Goal: Task Accomplishment & Management: Use online tool/utility

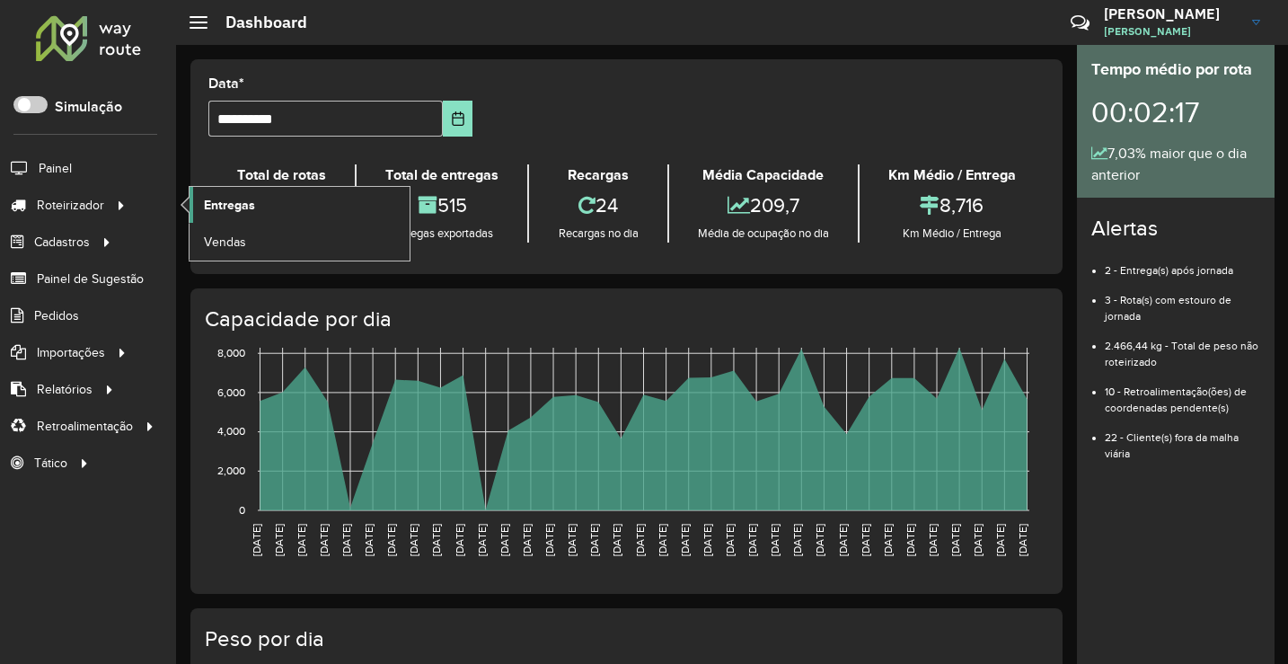
click at [234, 213] on span "Entregas" at bounding box center [229, 205] width 51 height 19
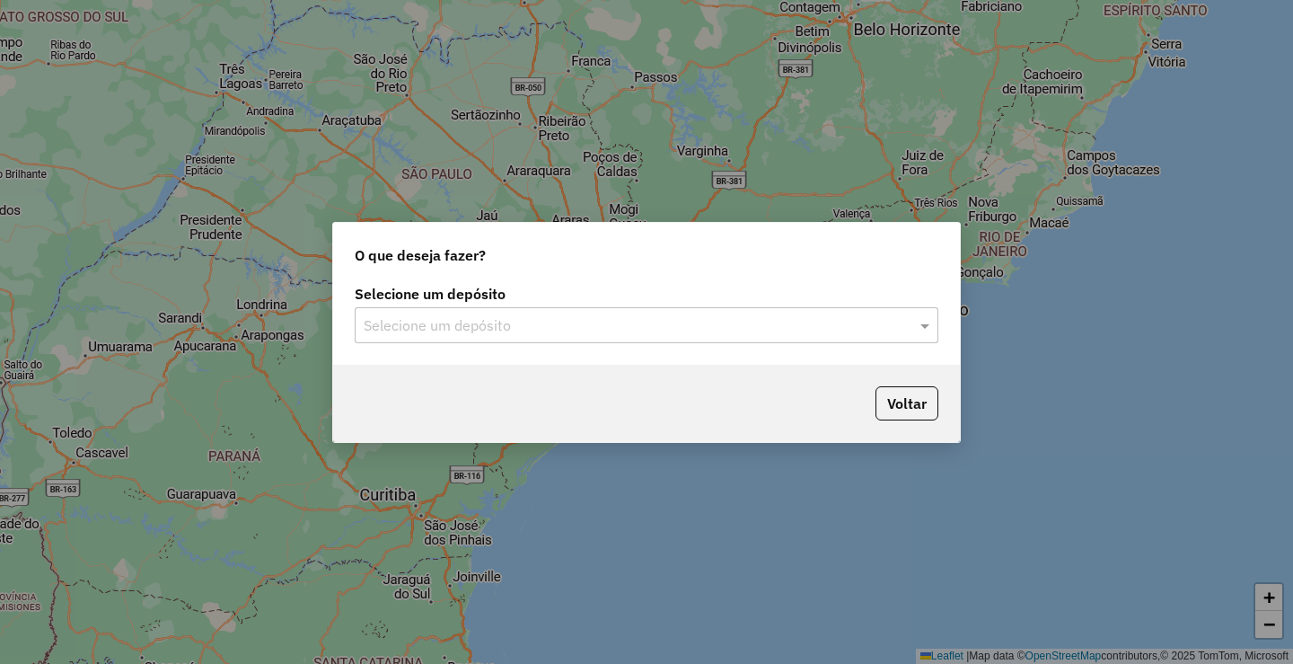
click at [540, 334] on input "text" at bounding box center [629, 326] width 530 height 22
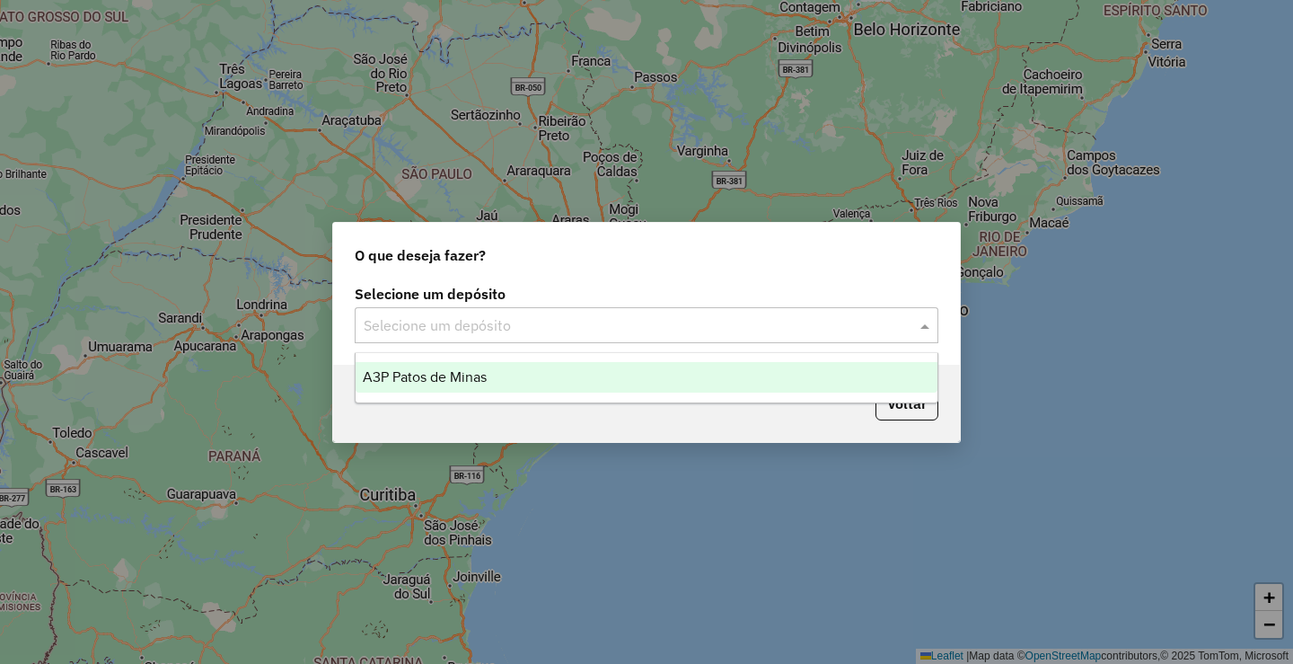
click at [536, 375] on div "A3P Patos de Minas" at bounding box center [647, 377] width 582 height 31
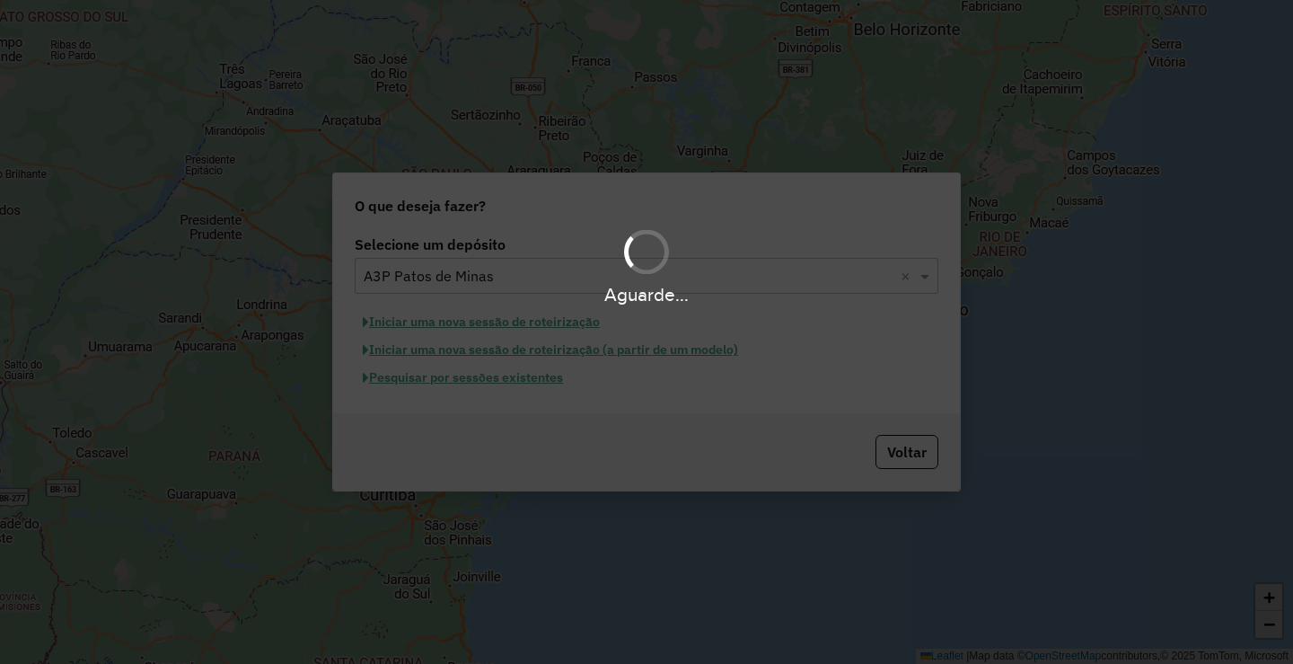
click at [528, 387] on div "Aguarde..." at bounding box center [646, 332] width 1293 height 664
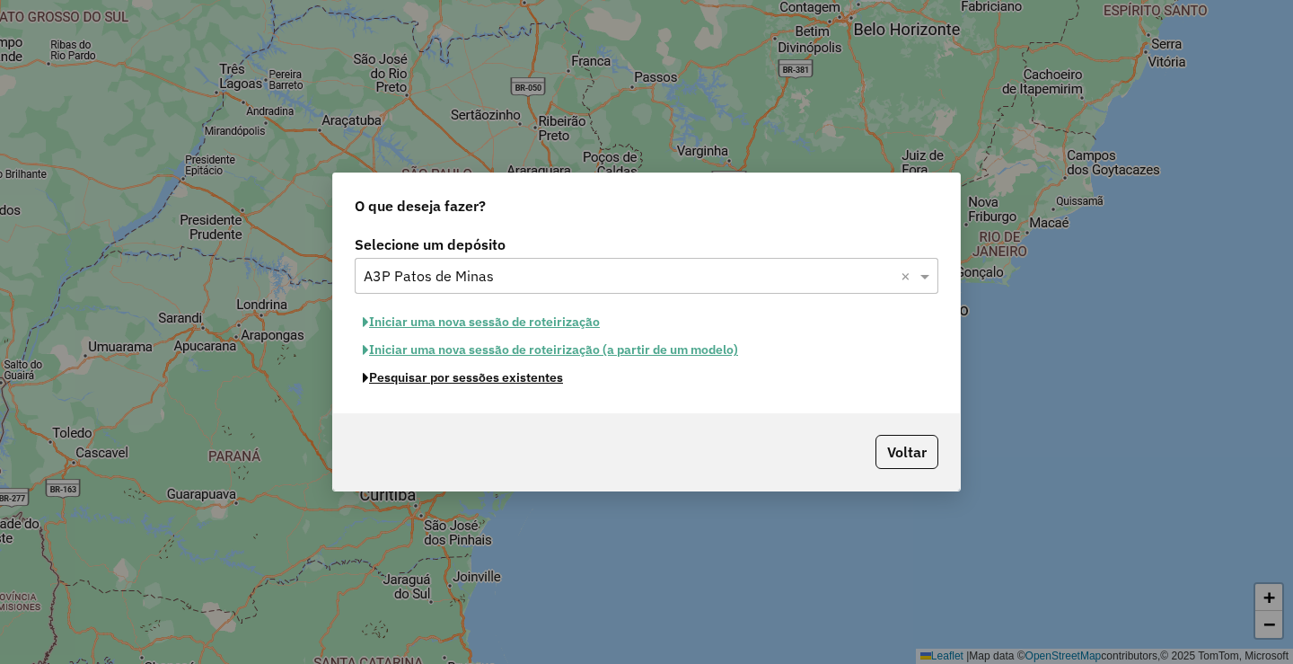
click at [528, 387] on button "Pesquisar por sessões existentes" at bounding box center [463, 378] width 216 height 28
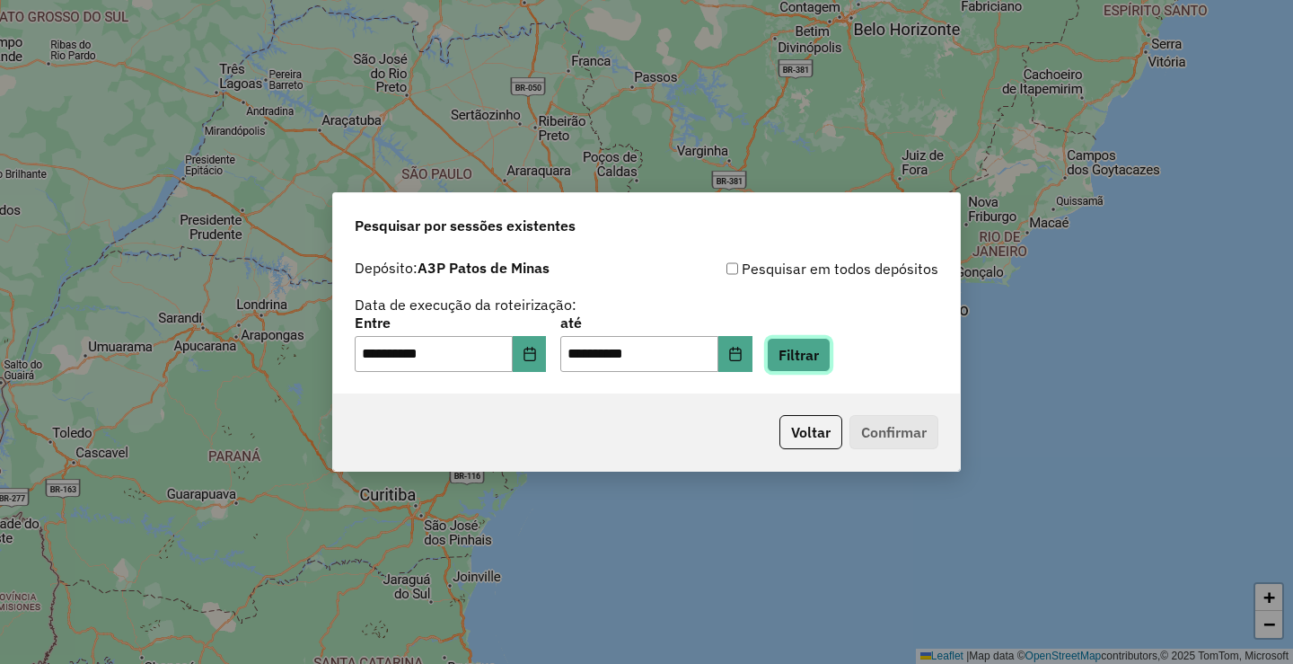
click at [797, 352] on button "Filtrar" at bounding box center [799, 355] width 64 height 34
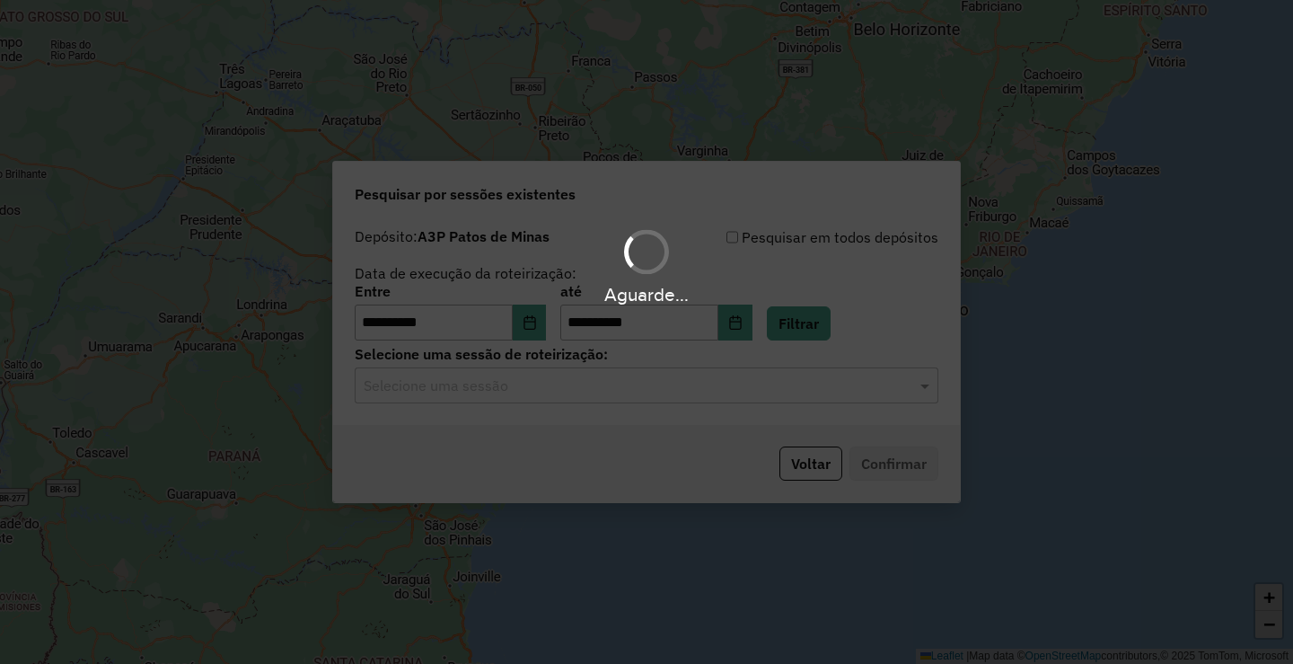
click at [543, 389] on div "Aguarde..." at bounding box center [646, 332] width 1293 height 664
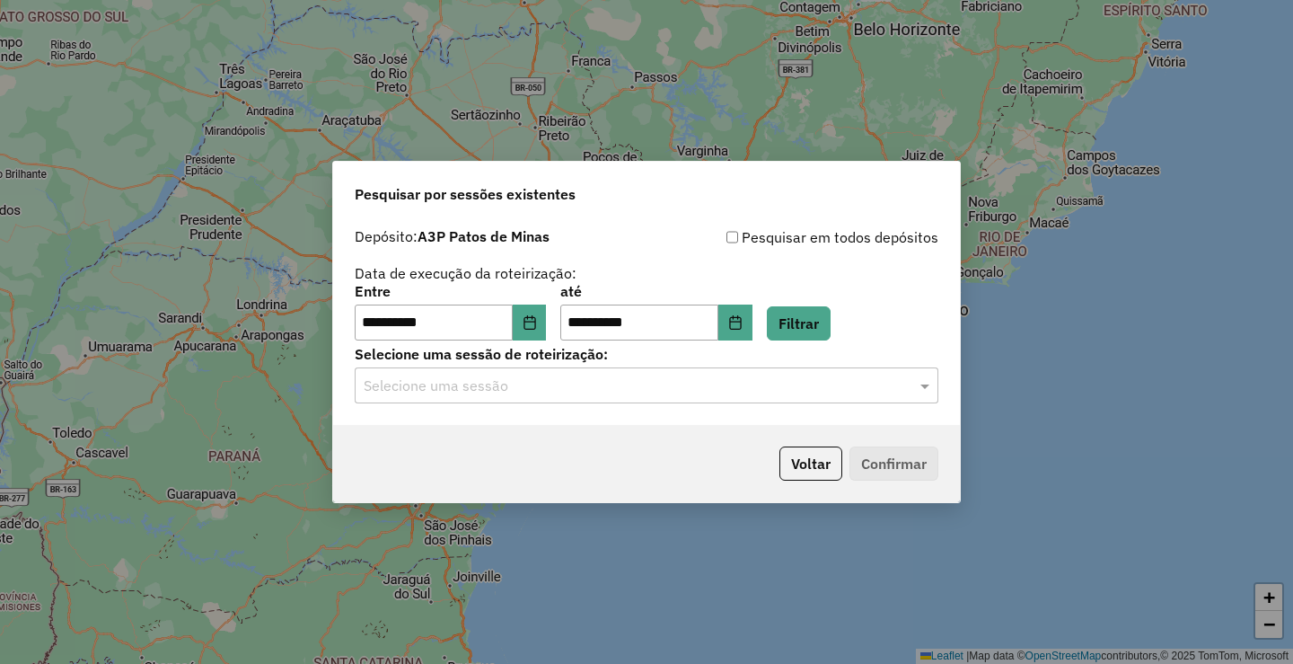
click at [544, 390] on input "text" at bounding box center [629, 386] width 530 height 22
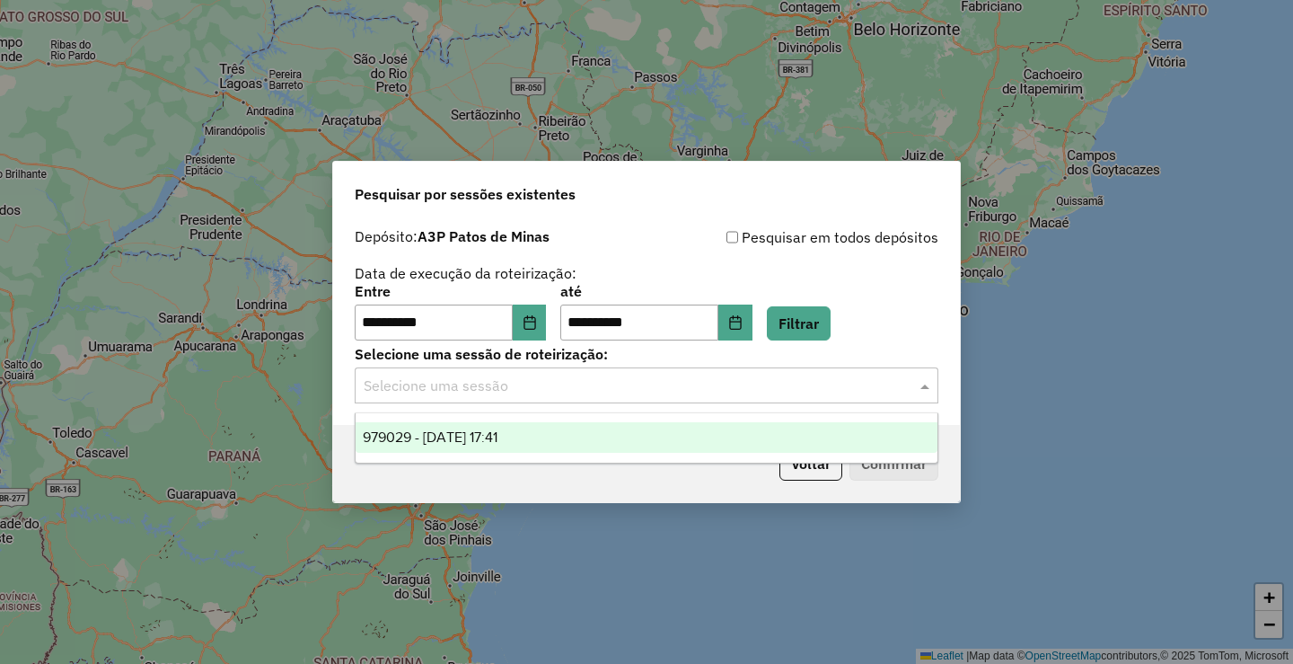
click at [544, 434] on div "979029 - 14/08/2025 17:41" at bounding box center [647, 437] width 582 height 31
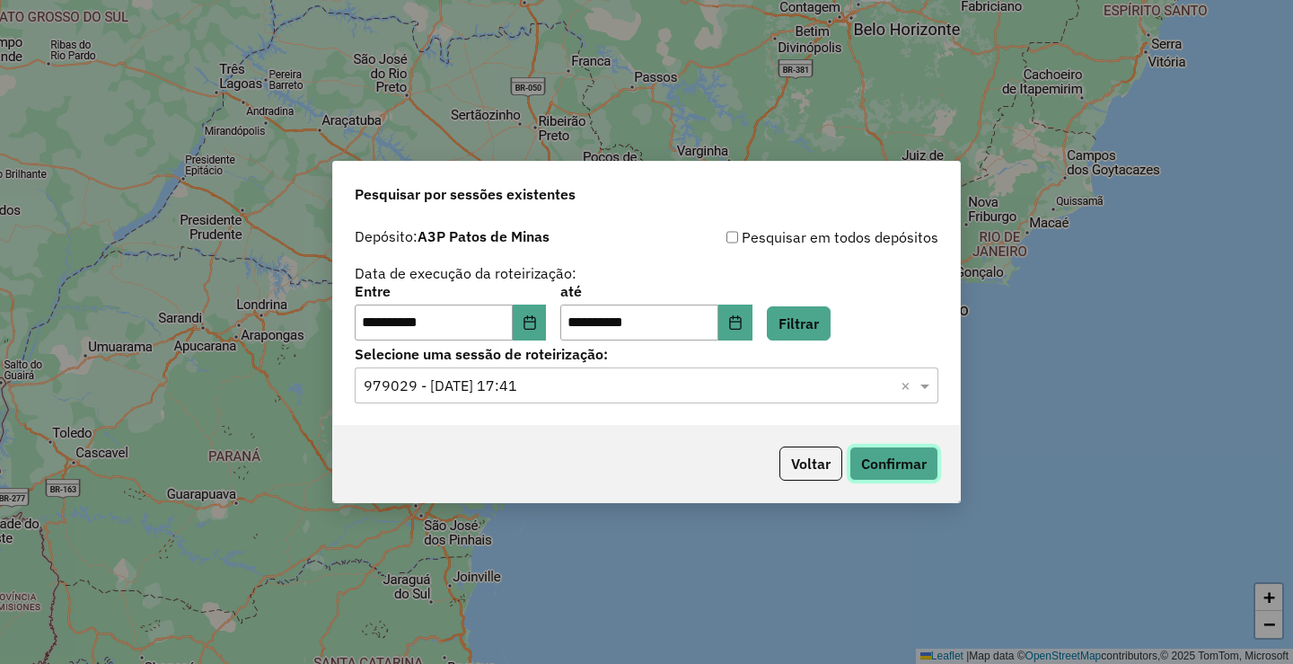
click at [895, 456] on button "Confirmar" at bounding box center [893, 463] width 89 height 34
